Goal: Transaction & Acquisition: Purchase product/service

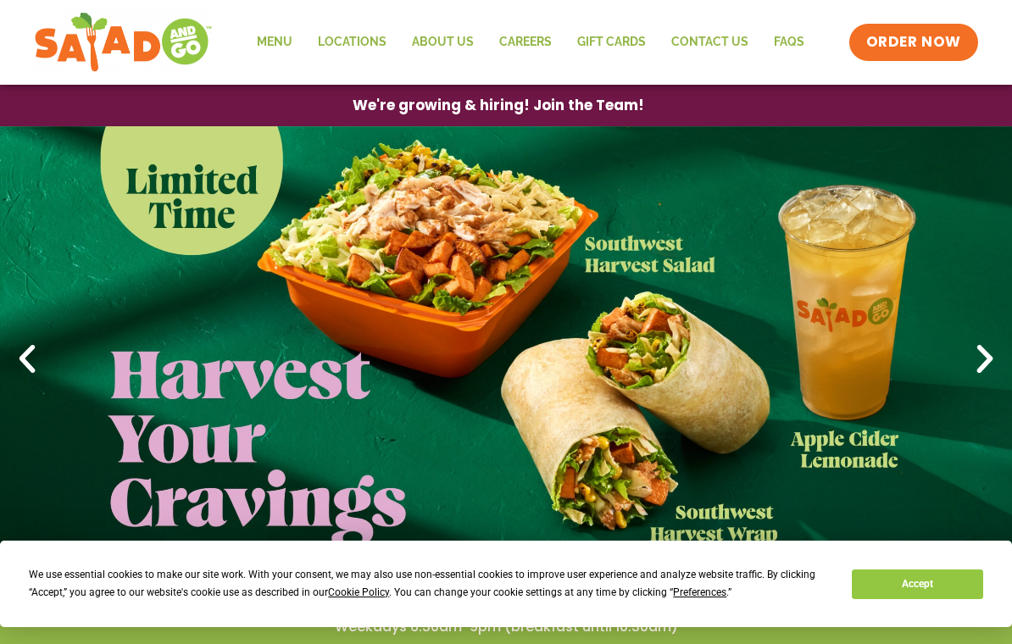
click at [350, 41] on link "Locations" at bounding box center [352, 42] width 94 height 39
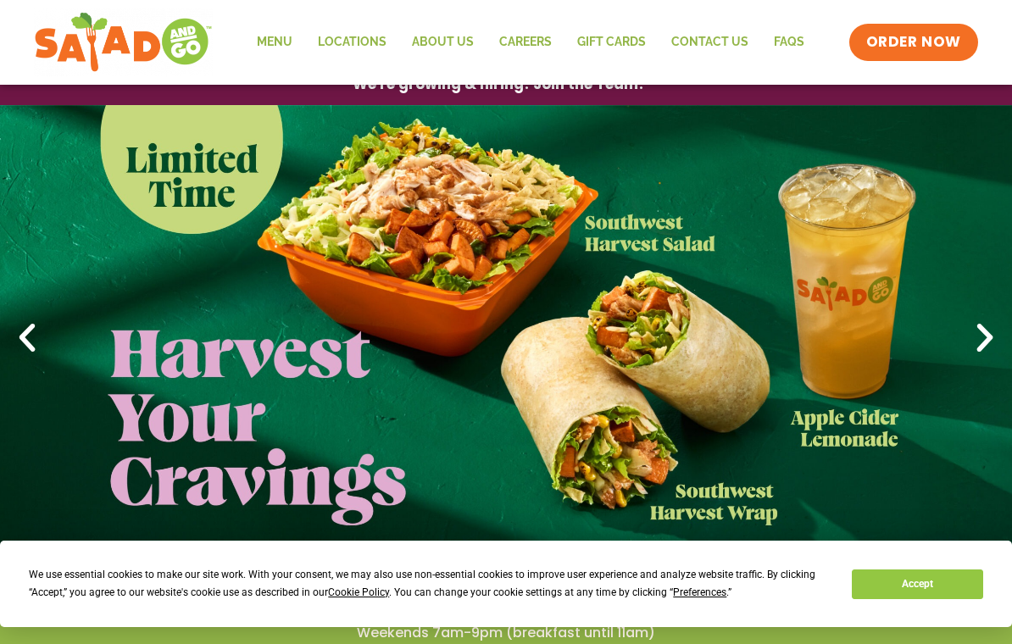
scroll to position [22, 0]
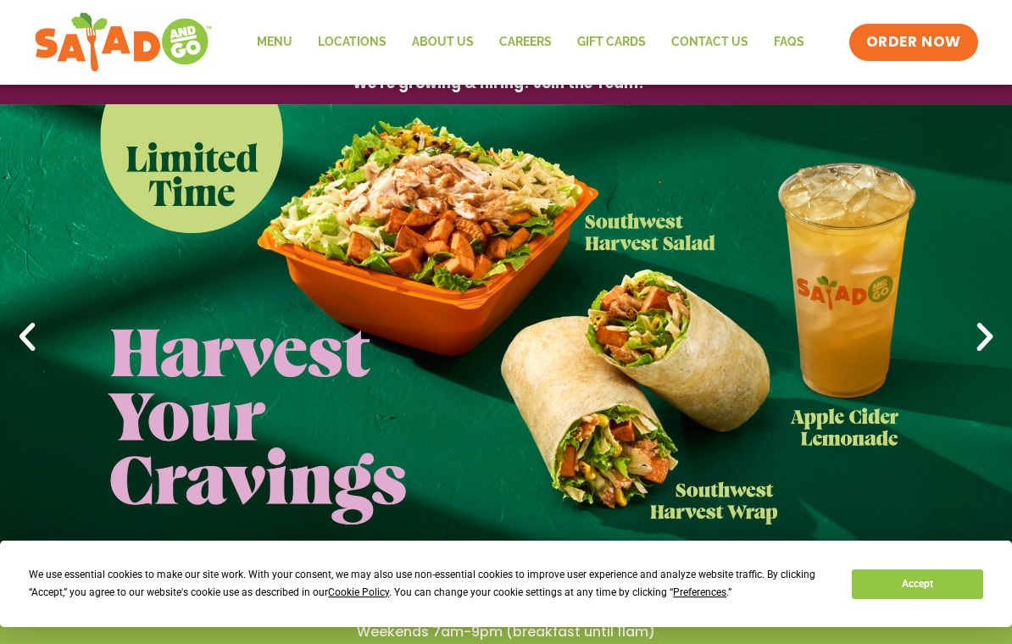
click at [355, 39] on link "Locations" at bounding box center [352, 42] width 94 height 39
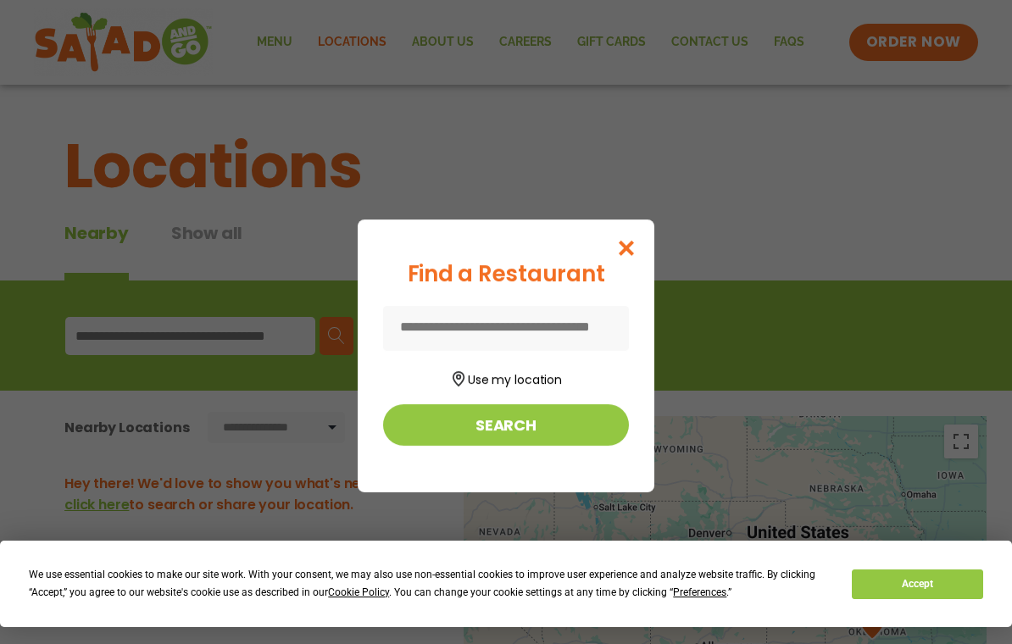
click at [510, 332] on input at bounding box center [506, 328] width 246 height 45
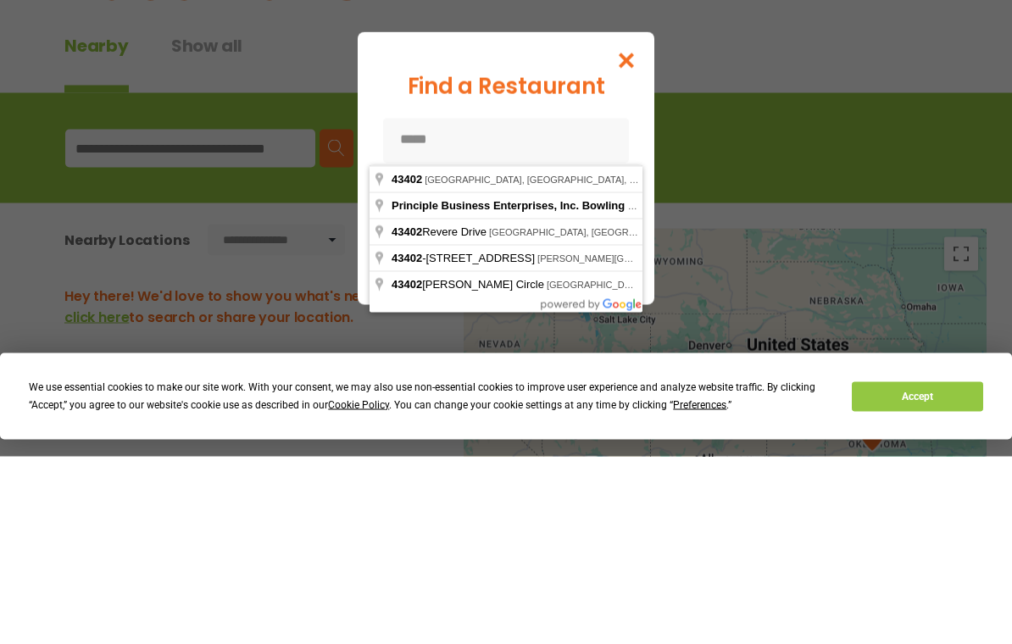
type input "**********"
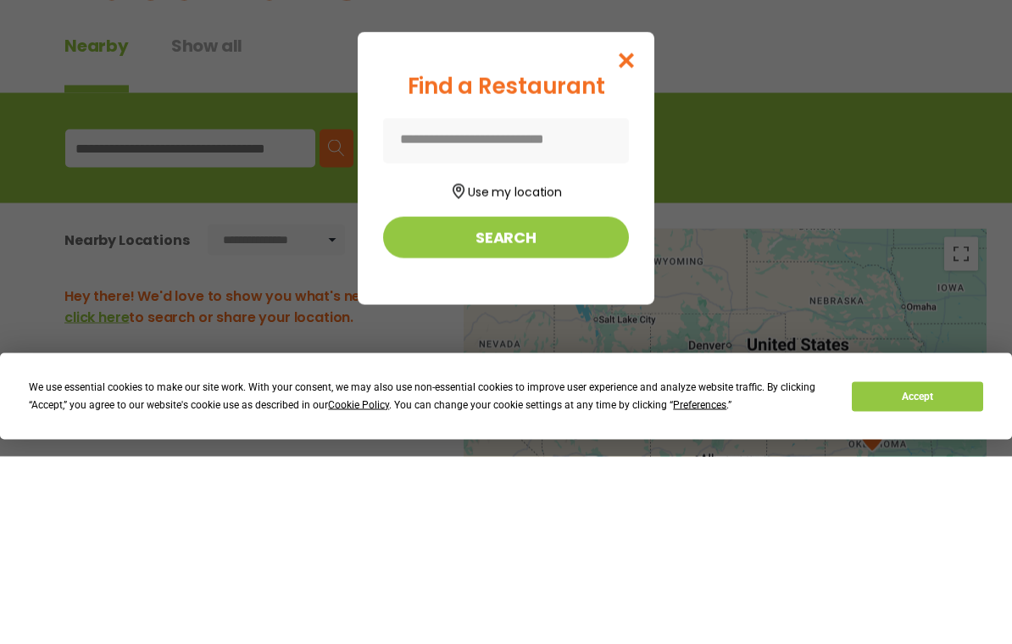
scroll to position [188, 0]
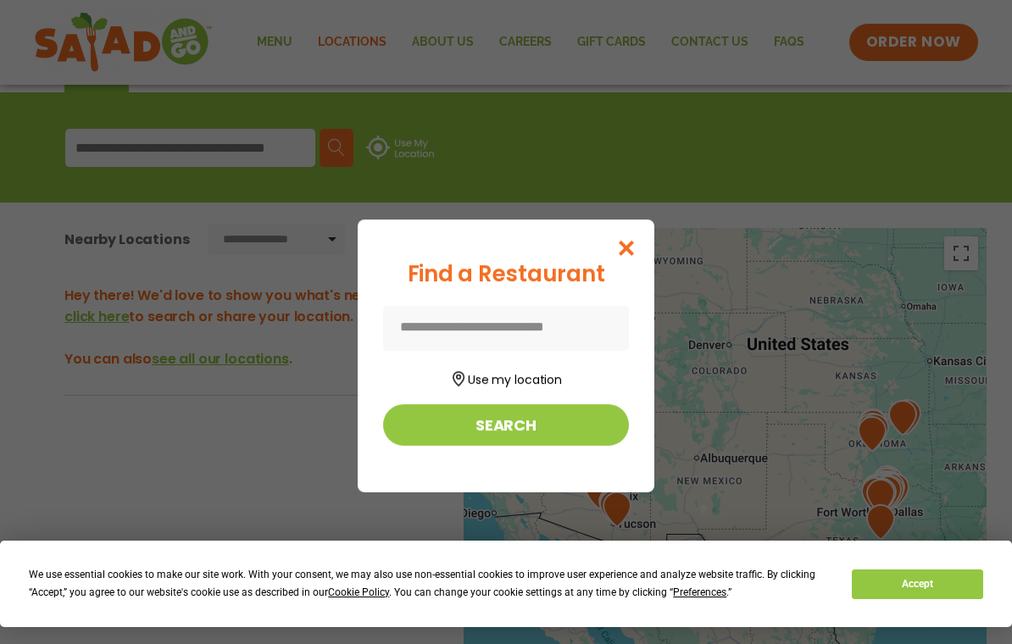
type input "**********"
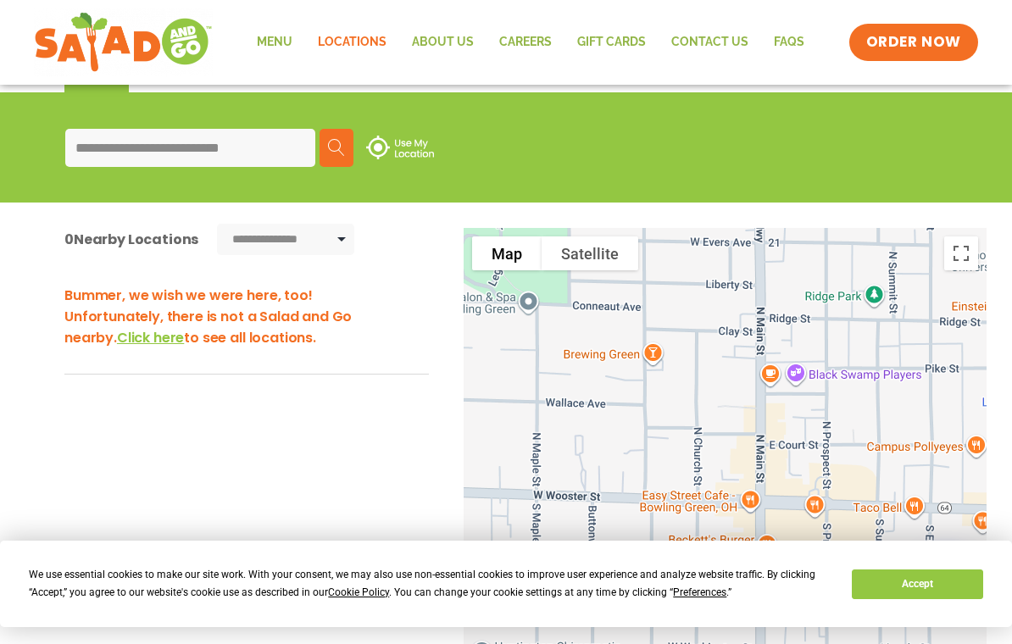
click at [117, 338] on span "Click here" at bounding box center [150, 337] width 67 height 19
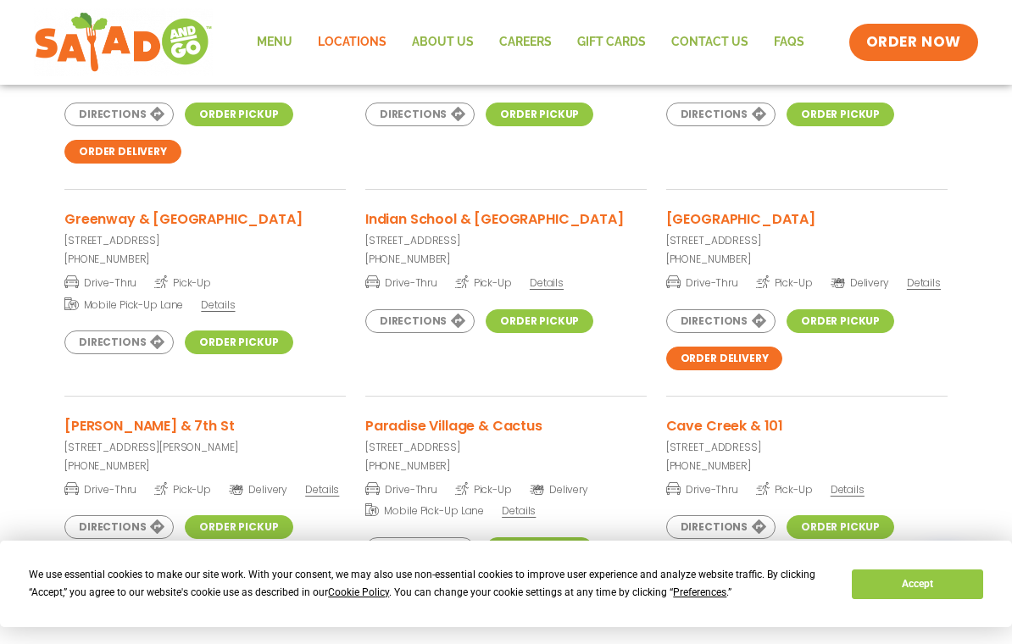
scroll to position [3871, 0]
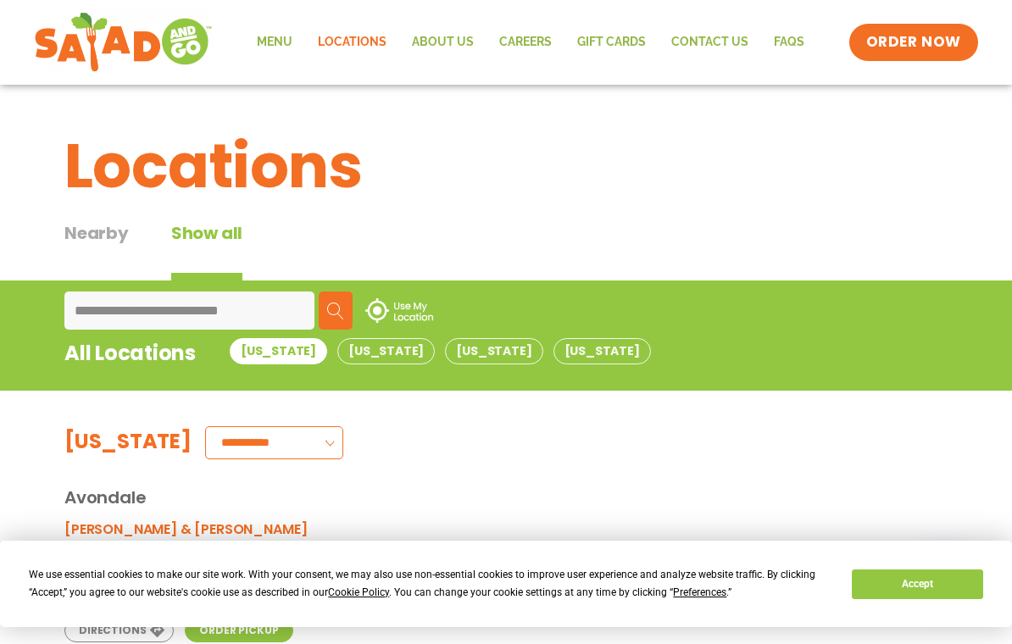
click at [342, 313] on img at bounding box center [335, 311] width 17 height 17
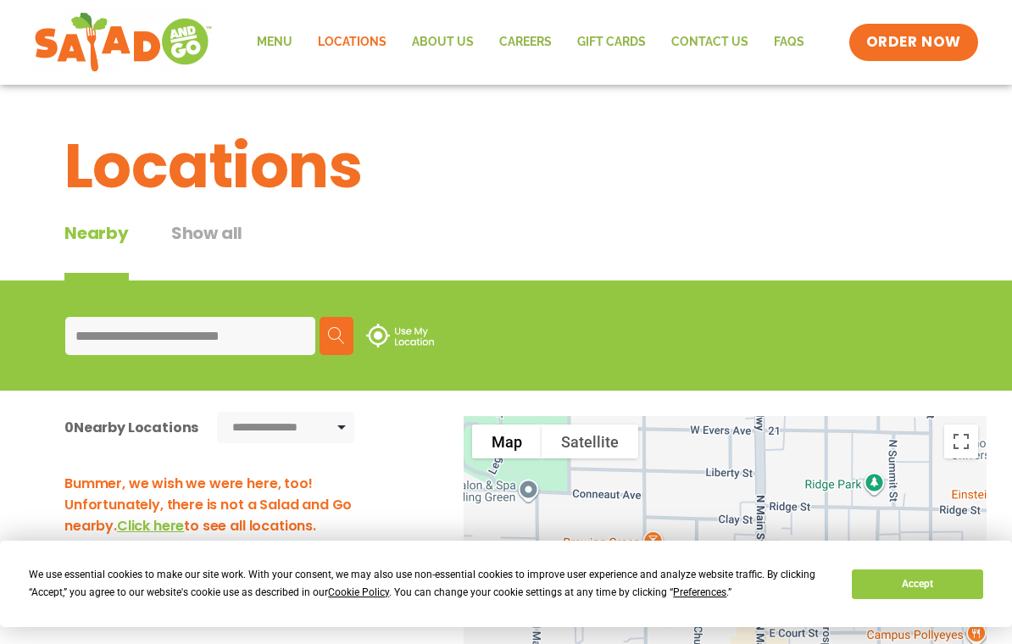
click at [282, 45] on link "Menu" at bounding box center [274, 42] width 61 height 39
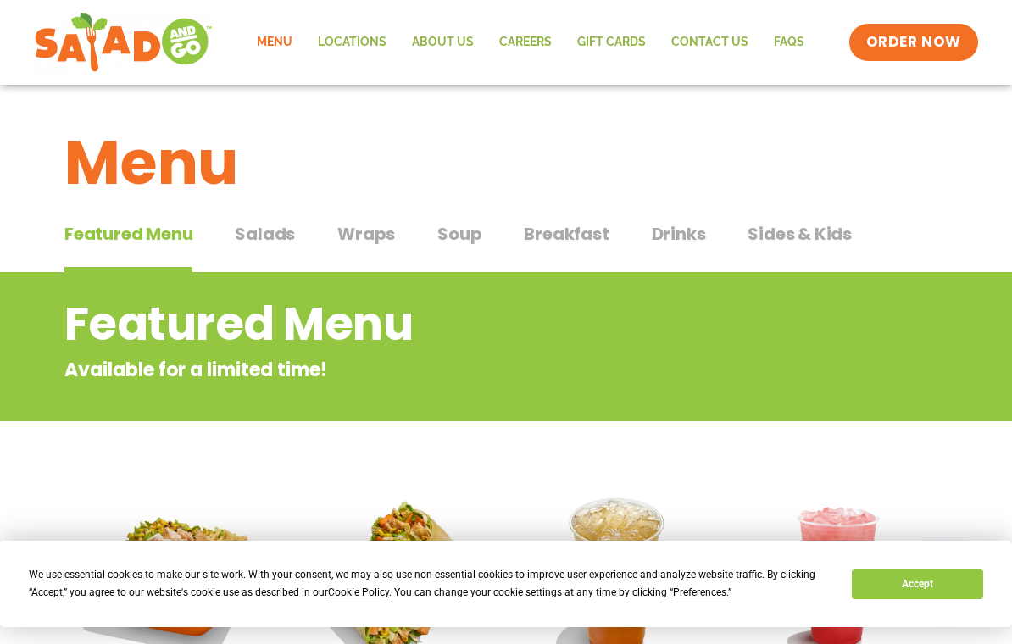
click at [368, 233] on span "Wraps" at bounding box center [366, 233] width 58 height 25
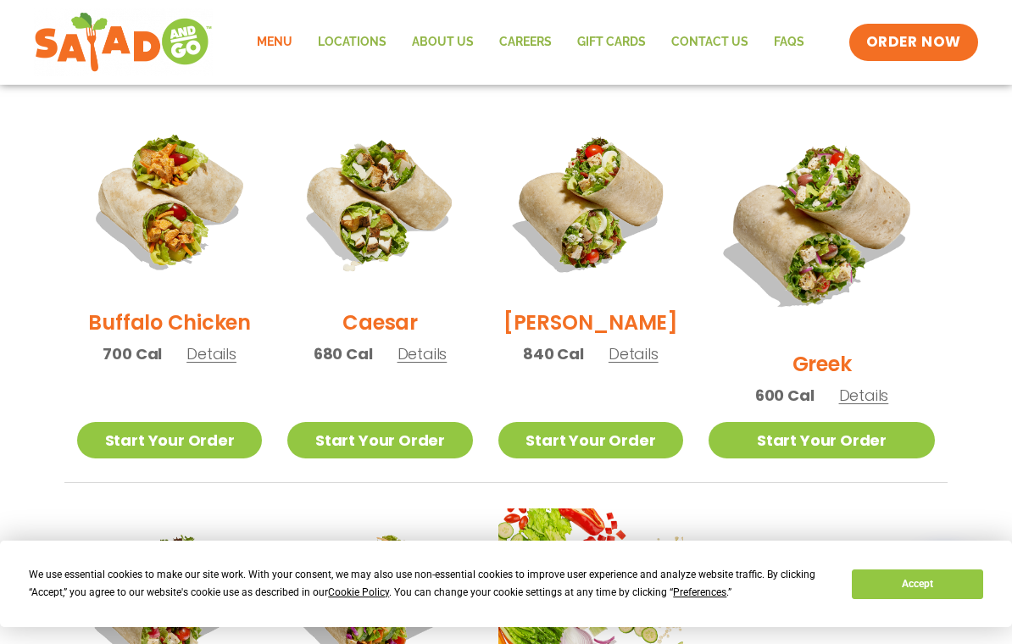
scroll to position [823, 0]
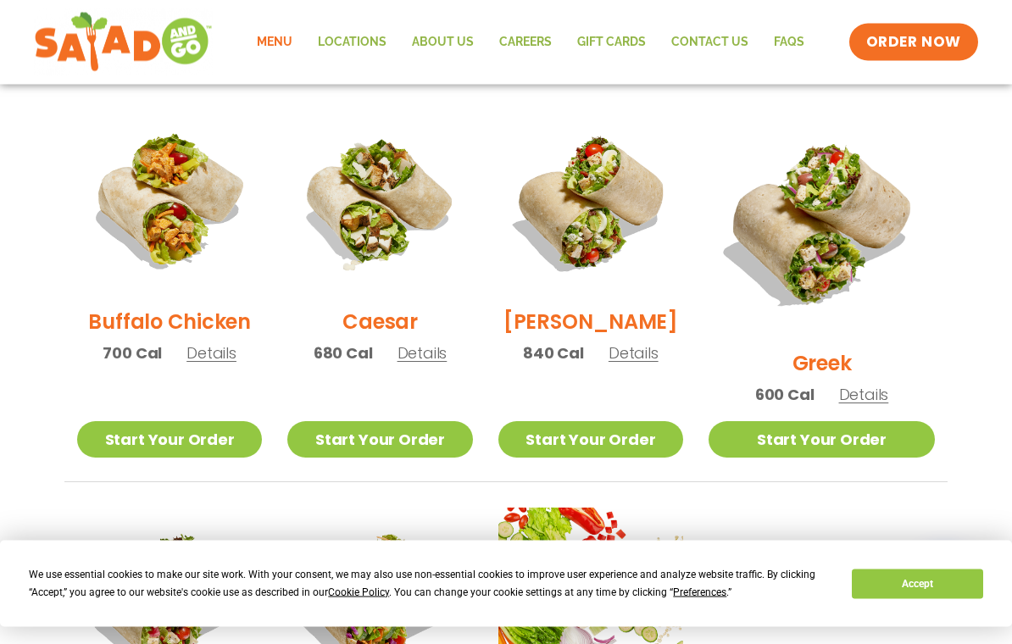
click at [879, 385] on span "Details" at bounding box center [864, 395] width 50 height 21
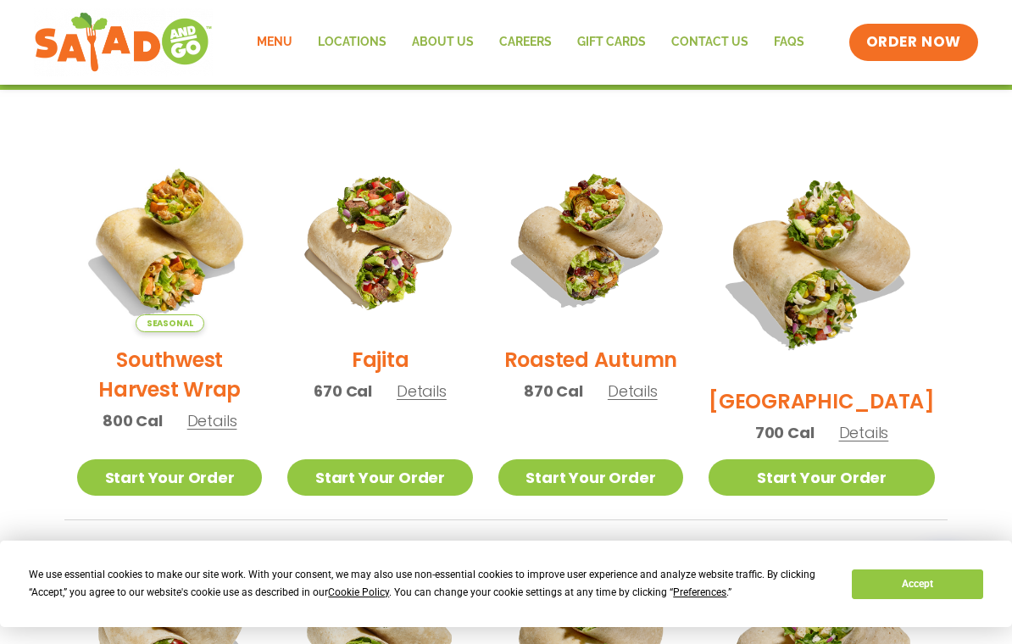
scroll to position [387, 0]
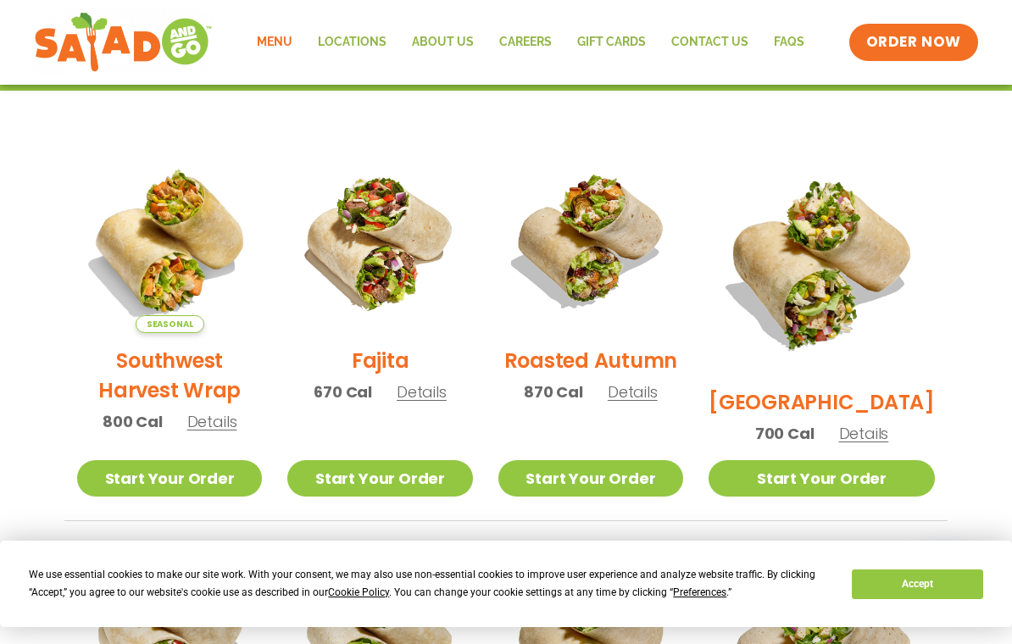
click at [217, 432] on span "Details" at bounding box center [212, 421] width 50 height 21
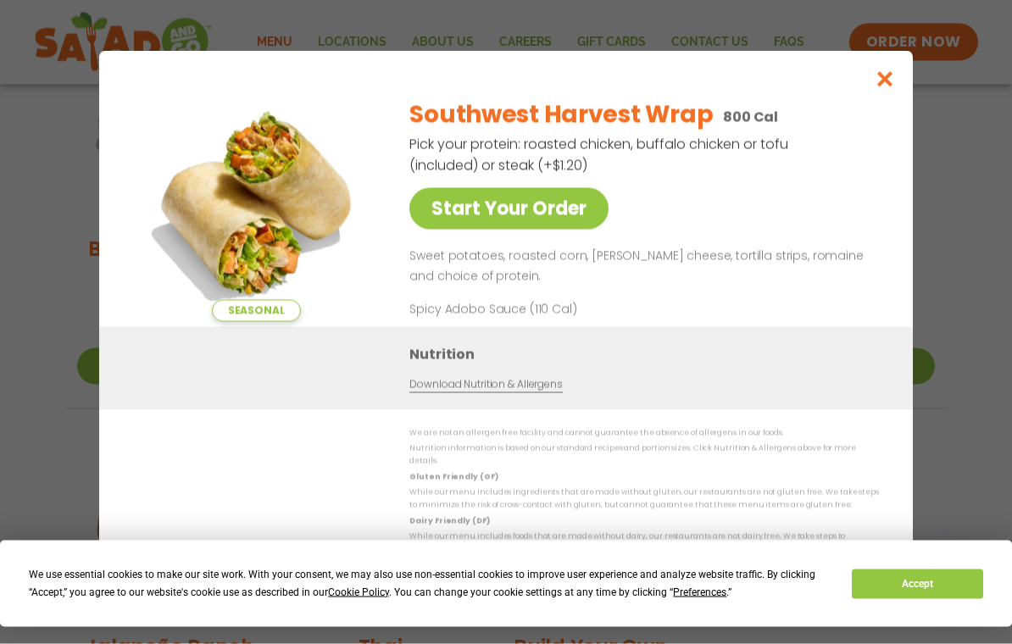
scroll to position [898, 0]
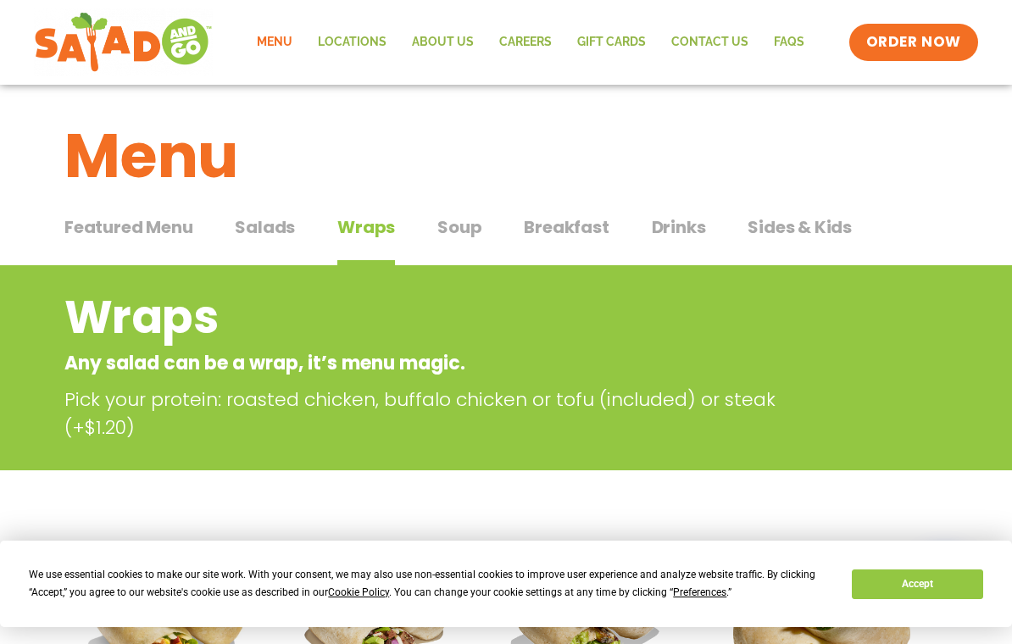
click at [563, 214] on span "Breakfast" at bounding box center [566, 226] width 85 height 25
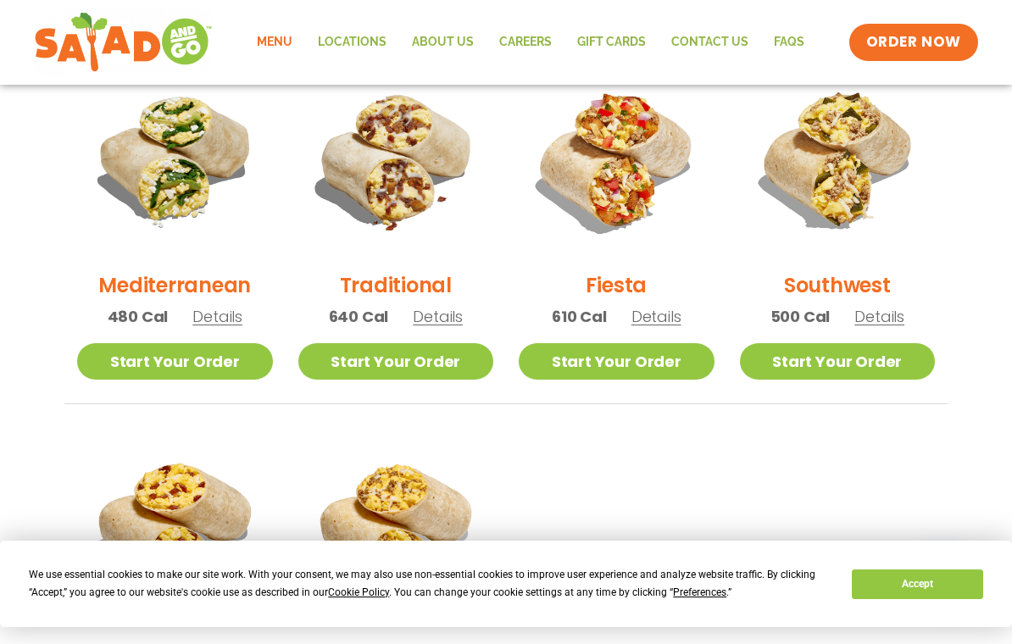
scroll to position [473, 0]
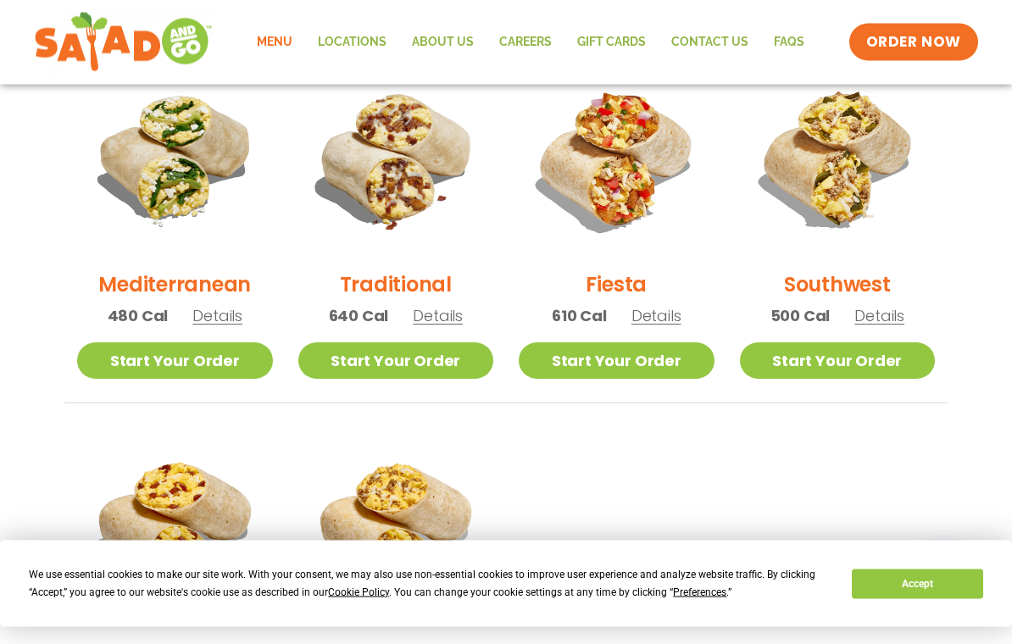
click at [228, 317] on span "Details" at bounding box center [217, 316] width 50 height 21
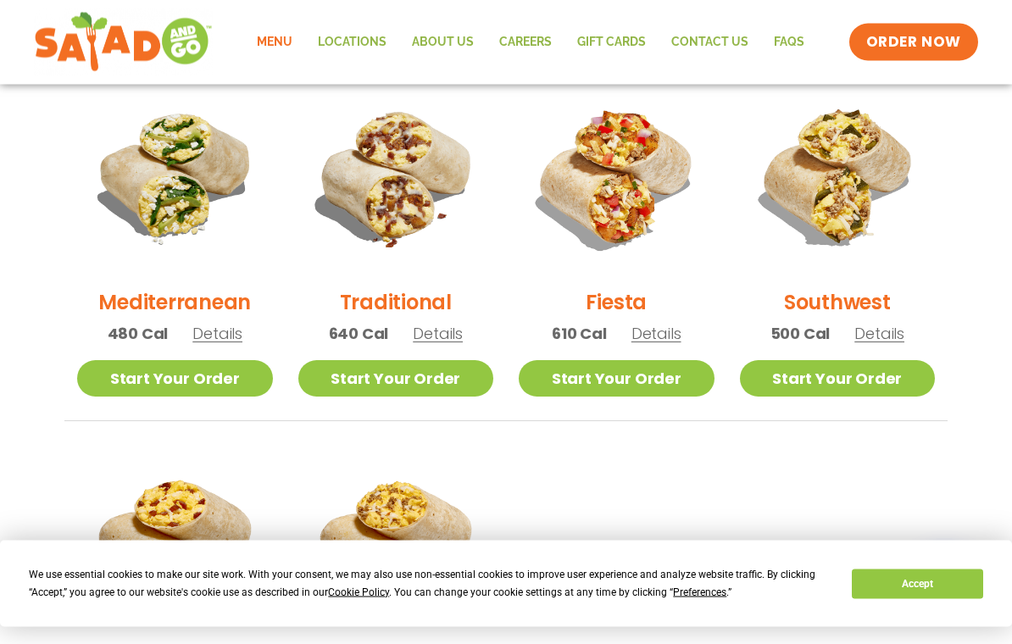
scroll to position [441, 0]
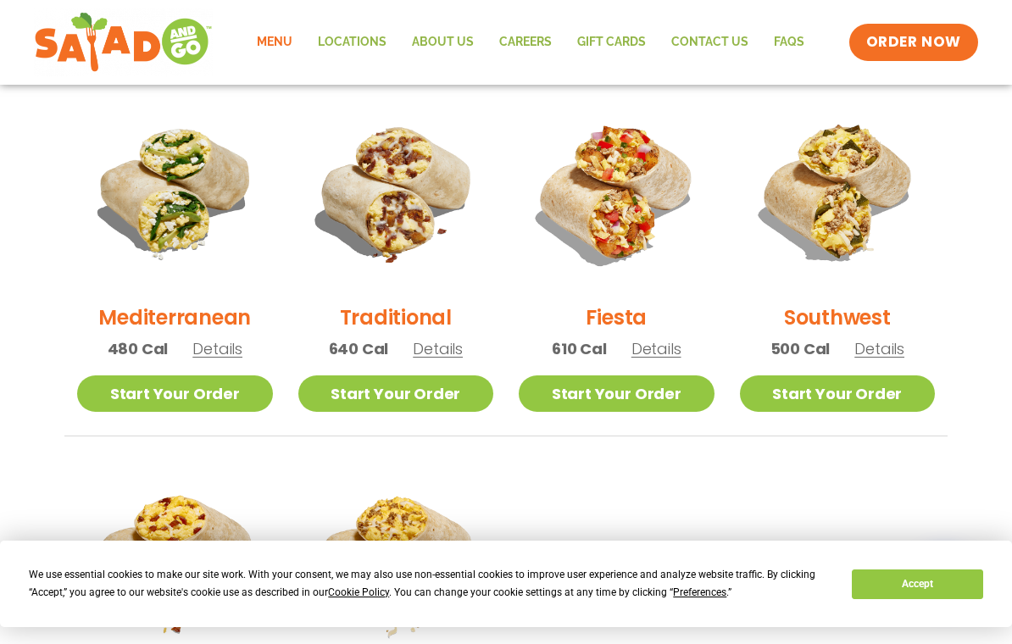
click at [887, 342] on span "Details" at bounding box center [879, 348] width 50 height 21
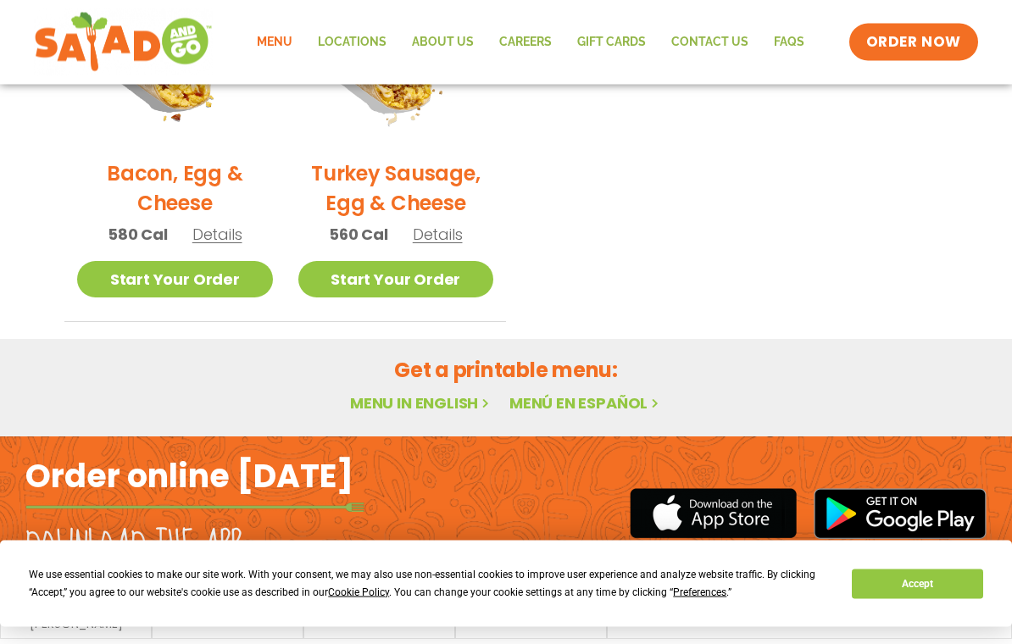
scroll to position [977, 0]
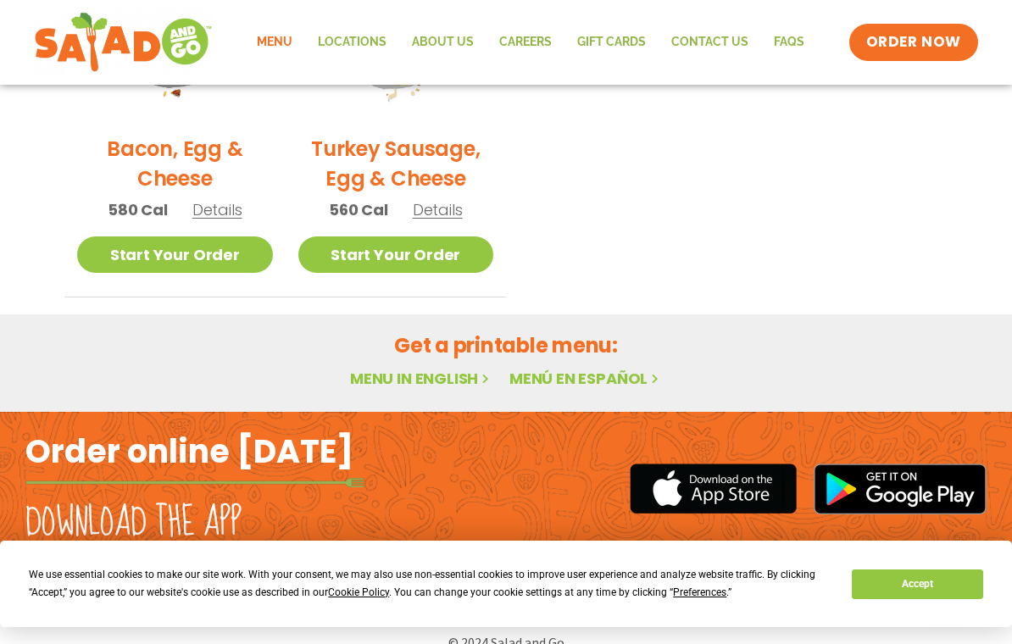
click at [408, 386] on link "Menu in English" at bounding box center [421, 378] width 142 height 21
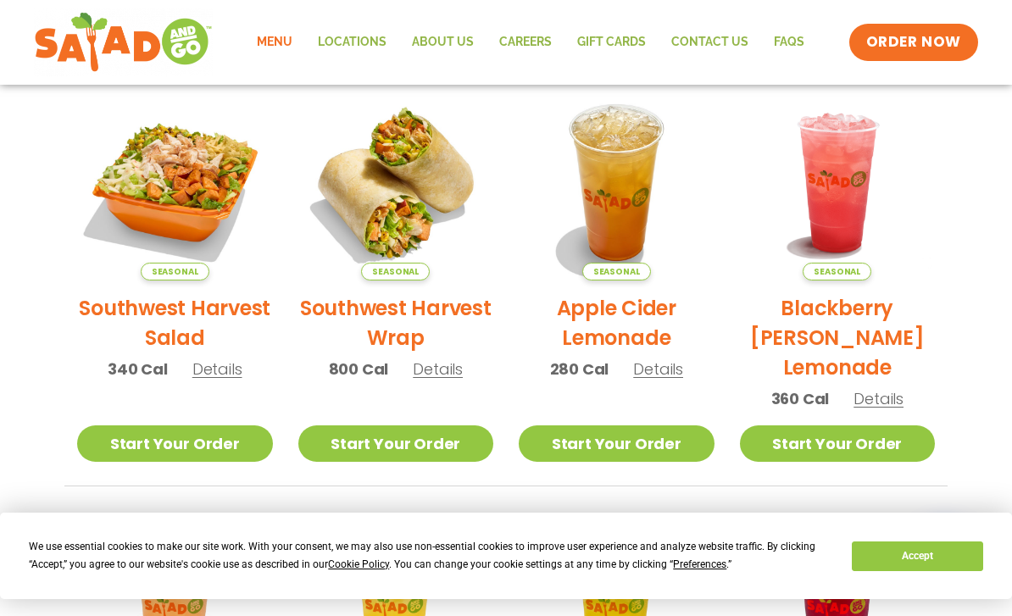
scroll to position [388, 0]
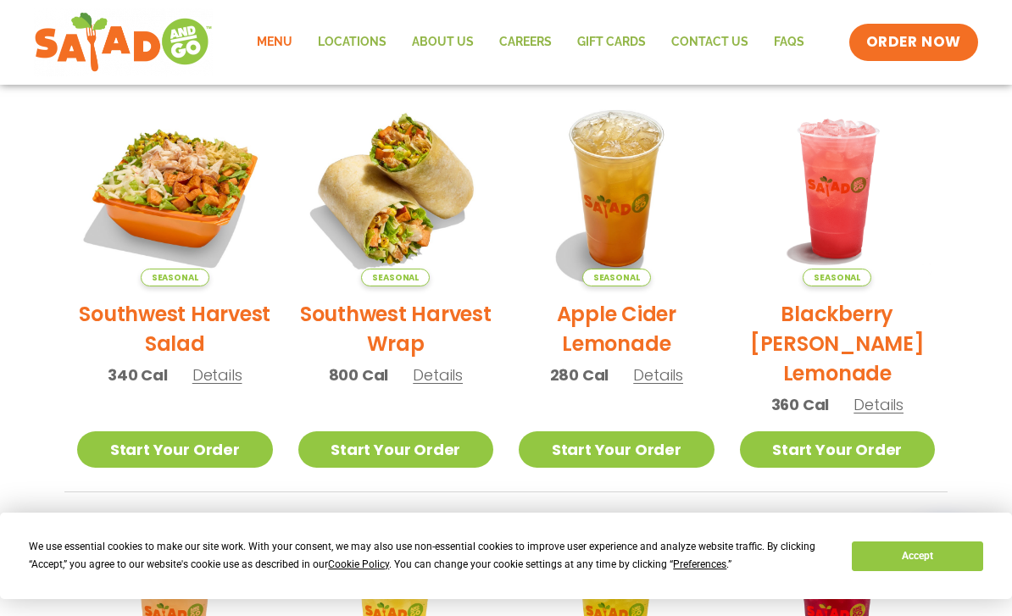
click at [181, 442] on link "Start Your Order" at bounding box center [175, 449] width 196 height 36
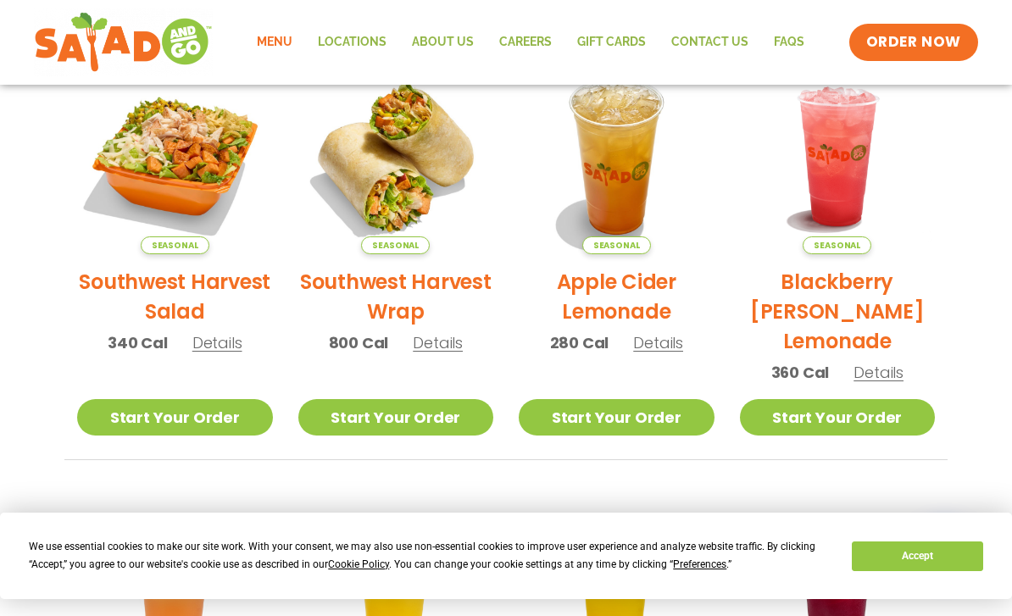
scroll to position [422, 0]
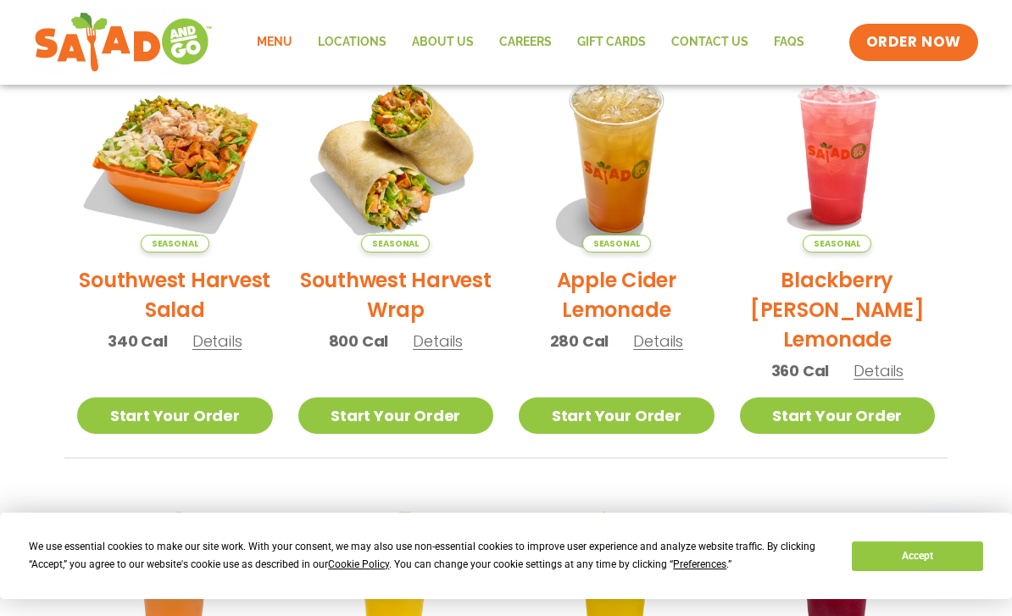
click at [175, 419] on link "Start Your Order" at bounding box center [175, 416] width 196 height 36
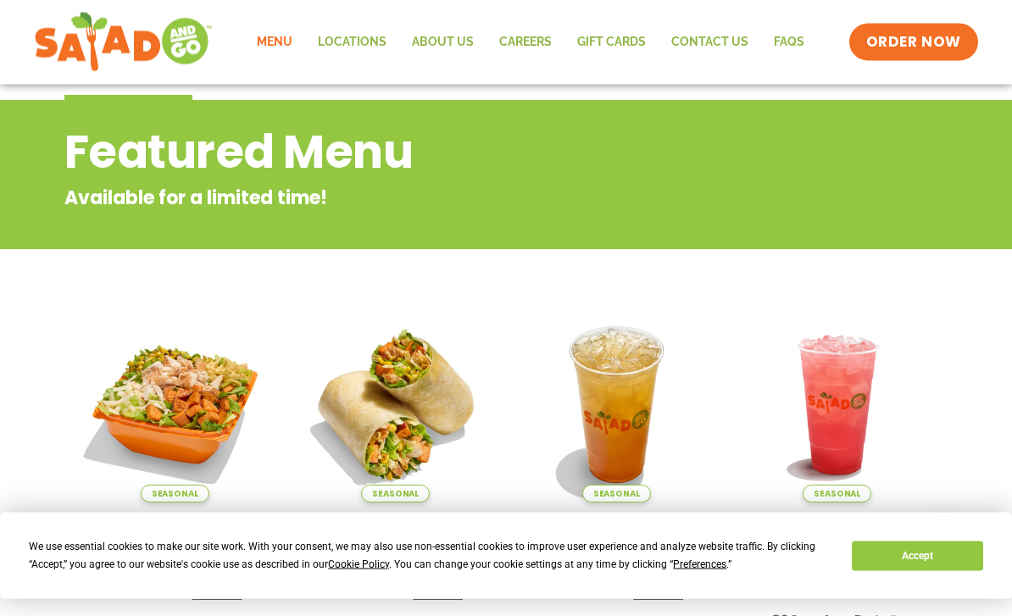
scroll to position [172, 0]
click at [926, 50] on span "ORDER NOW" at bounding box center [913, 42] width 95 height 20
